Goal: Find contact information: Find specific page/section

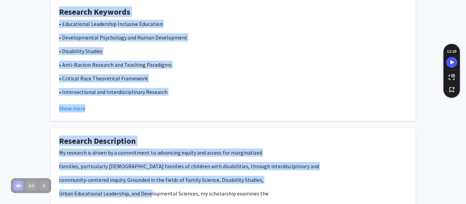
scroll to position [429, 0]
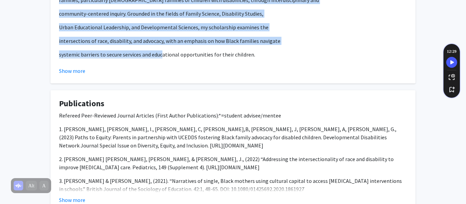
drag, startPoint x: 122, startPoint y: 43, endPoint x: 160, endPoint y: 48, distance: 37.9
click at [160, 48] on div "[PERSON_NAME] Bookmark Compose Request Titles: Associate Professor Degrees: Ph.…" at bounding box center [232, 0] width 375 height 799
click at [74, 69] on button "Show more" at bounding box center [72, 71] width 26 height 8
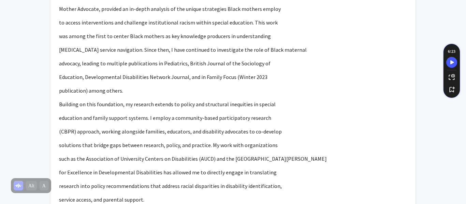
scroll to position [546, 0]
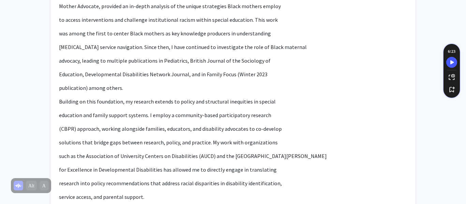
click at [0, 87] on div "[PERSON_NAME] Bookmark Compose Request Titles: Associate Professor Degrees: Ph.…" at bounding box center [233, 137] width 466 height 1317
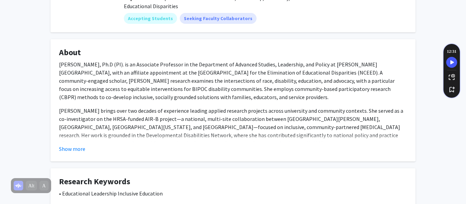
scroll to position [0, 0]
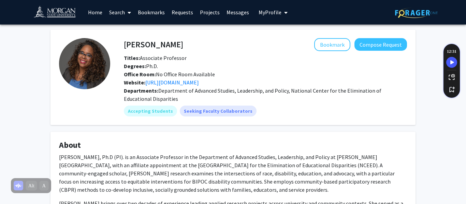
drag, startPoint x: 126, startPoint y: 45, endPoint x: 203, endPoint y: 99, distance: 94.1
click at [203, 99] on div "[PERSON_NAME] Bookmark Compose Request Titles: Associate Professor Degrees: Ph.…" at bounding box center [258, 77] width 297 height 78
copy div "[PERSON_NAME] Bookmark Compose Request Titles: Associate Professor Degrees: Ph.…"
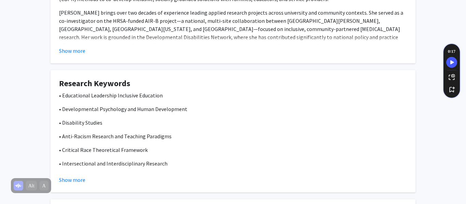
scroll to position [192, 0]
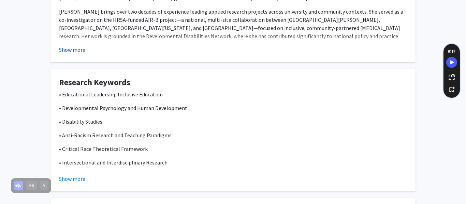
click at [83, 46] on button "Show more" at bounding box center [72, 50] width 26 height 8
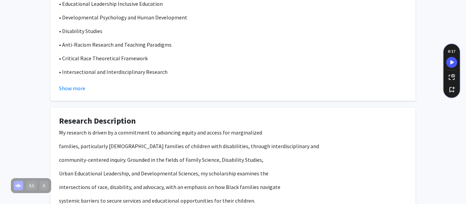
scroll to position [361, 0]
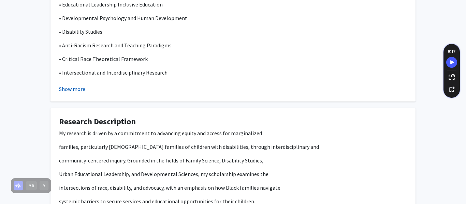
click at [74, 75] on fg-read-more "• Educational Leadership Inclusive Education • Developmental Psychology and Hum…" at bounding box center [233, 46] width 348 height 93
click at [72, 85] on button "Show more" at bounding box center [72, 89] width 26 height 8
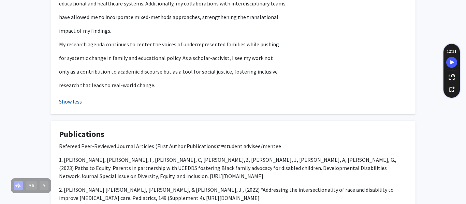
click at [64, 98] on button "Show less" at bounding box center [70, 102] width 23 height 8
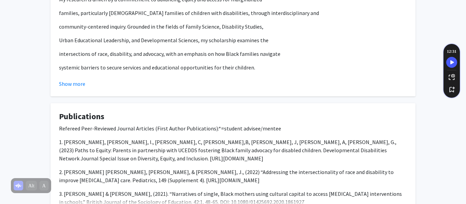
scroll to position [561, 0]
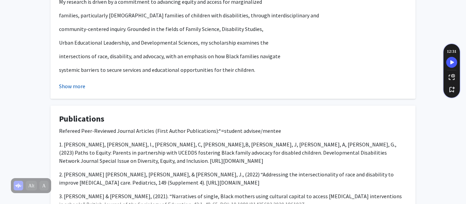
click at [69, 82] on button "Show more" at bounding box center [72, 86] width 26 height 8
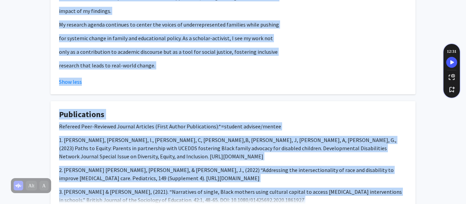
scroll to position [1065, 0]
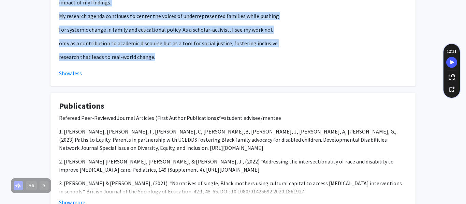
drag, startPoint x: 60, startPoint y: 32, endPoint x: 199, endPoint y: 48, distance: 139.7
copy div "My research is driven by a commitment to advancing equity and access for margin…"
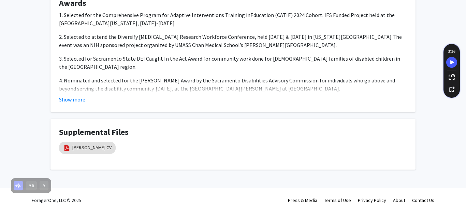
scroll to position [1296, 0]
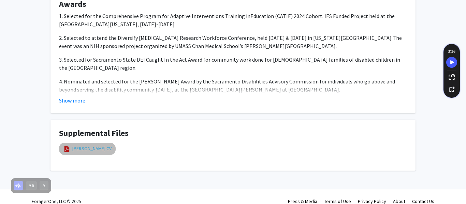
click at [102, 145] on link "[PERSON_NAME] CV" at bounding box center [91, 148] width 39 height 7
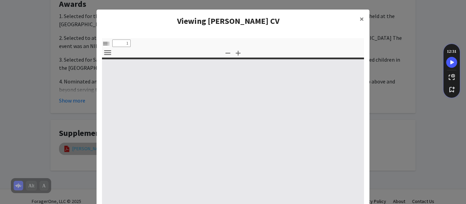
select select "custom"
type input "0"
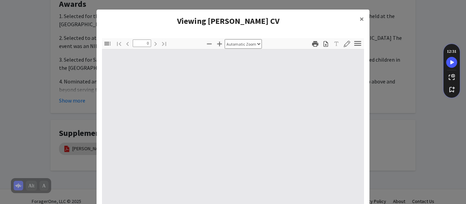
select select "custom"
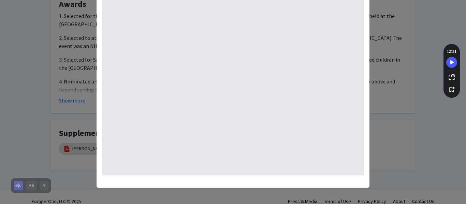
type input "1"
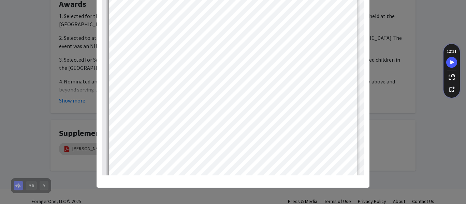
select select "auto"
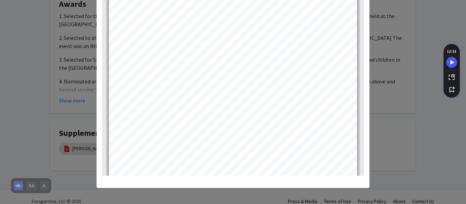
scroll to position [67, 0]
